Goal: Task Accomplishment & Management: Manage account settings

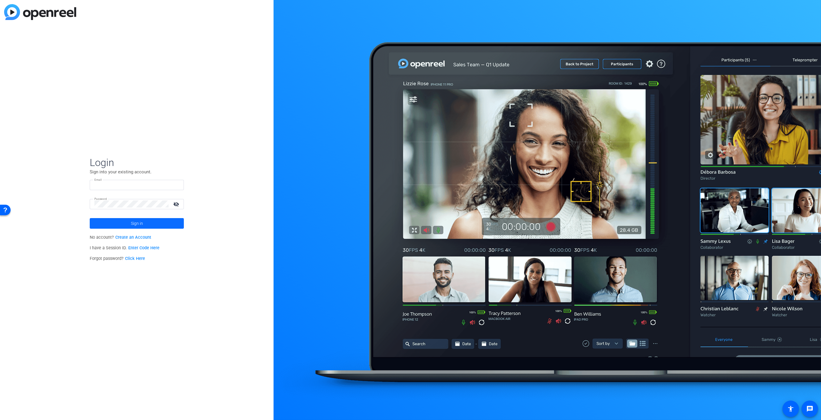
type input "[EMAIL_ADDRESS][DOMAIN_NAME]"
click at [142, 222] on span "Sign in" at bounding box center [137, 223] width 12 height 15
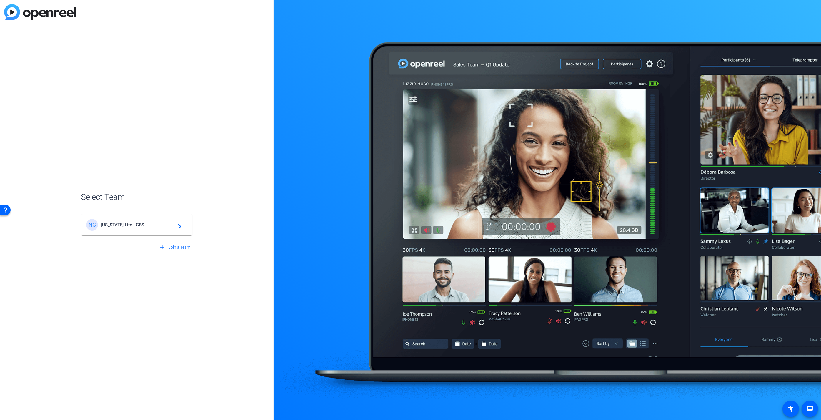
click at [119, 227] on span "[US_STATE] Life - GBS" at bounding box center [138, 224] width 74 height 5
